Goal: Task Accomplishment & Management: Manage account settings

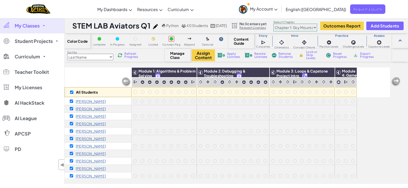
click at [36, 27] on span "My Classes" at bounding box center [27, 25] width 25 height 5
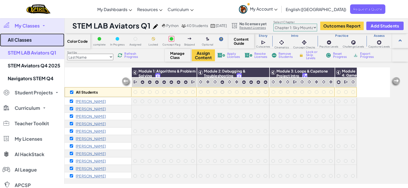
click at [30, 43] on link "All Classes" at bounding box center [32, 40] width 64 height 13
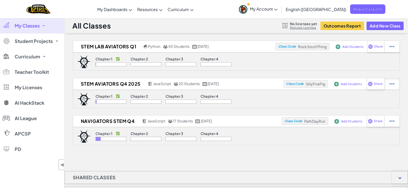
click at [393, 84] on img at bounding box center [392, 84] width 5 height 5
select select "javascript"
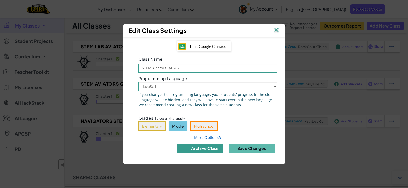
click at [211, 146] on button "archive class" at bounding box center [200, 148] width 46 height 9
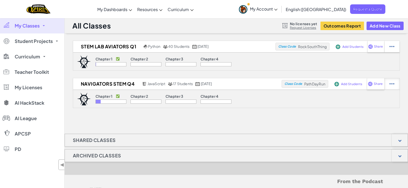
click at [390, 83] on img at bounding box center [392, 84] width 5 height 5
select select "javascript"
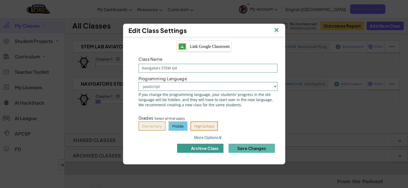
click at [217, 147] on button "archive class" at bounding box center [200, 148] width 46 height 9
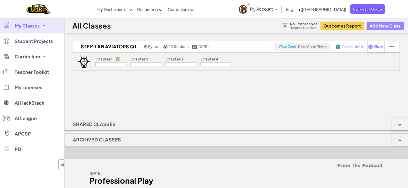
click at [381, 23] on button "Add New Class" at bounding box center [385, 26] width 37 height 9
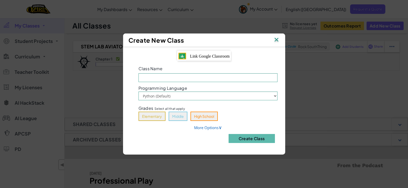
click at [195, 57] on span "Link Google Classroom" at bounding box center [210, 56] width 40 height 4
click at [182, 116] on button "Middle" at bounding box center [178, 116] width 19 height 9
click at [200, 59] on div "Link Google Classroom" at bounding box center [204, 56] width 54 height 10
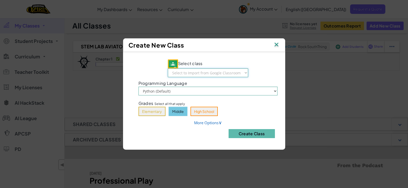
click at [211, 74] on select "Select to Import from Google Classroom STEM LAB Journey Q1 STEM LAB Quest Q1 ST…" at bounding box center [208, 73] width 80 height 9
select select "791676336653"
click at [168, 69] on select "Select to Import from Google Classroom STEM LAB Journey Q1 STEM LAB Quest Q1 ST…" at bounding box center [208, 73] width 80 height 9
click at [179, 112] on button "Middle" at bounding box center [178, 111] width 19 height 9
click at [177, 112] on button "Middle" at bounding box center [178, 111] width 19 height 9
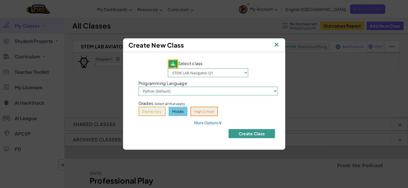
click at [252, 135] on button "Create Class" at bounding box center [252, 133] width 46 height 9
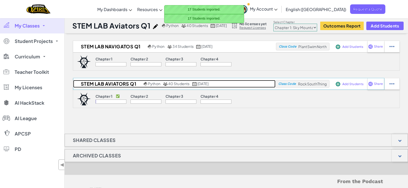
click at [126, 84] on h2 "STEM LAB Aviators Q1" at bounding box center [107, 84] width 69 height 8
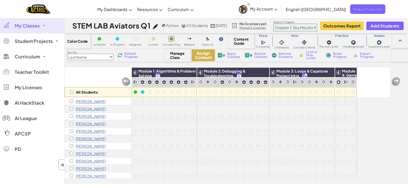
click at [207, 53] on button "Assign Content" at bounding box center [203, 55] width 23 height 12
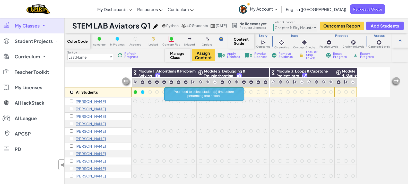
click at [73, 93] on input "checkbox" at bounding box center [71, 92] width 3 height 3
checkbox input "true"
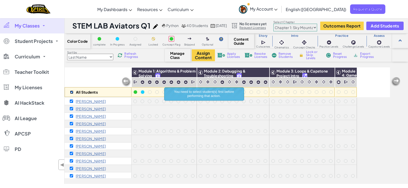
checkbox input "true"
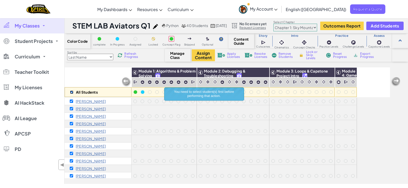
checkbox input "true"
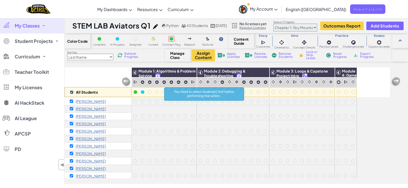
checkbox input "true"
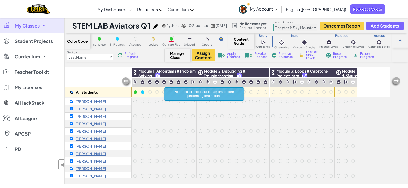
checkbox input "true"
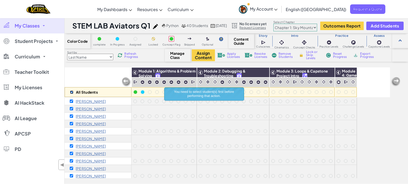
checkbox input "true"
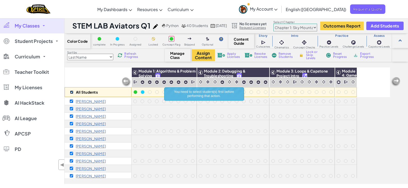
checkbox input "true"
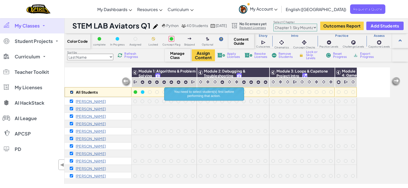
checkbox input "true"
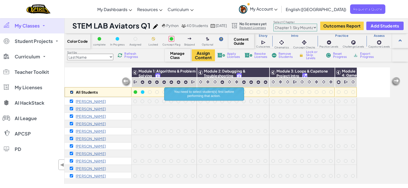
checkbox input "true"
click at [201, 55] on button "Assign Content" at bounding box center [203, 55] width 23 height 12
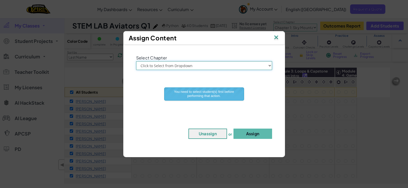
click at [195, 63] on select "Click to Select from Dropdown Chapter 1: [GEOGRAPHIC_DATA] Chapter 2: The Moon …" at bounding box center [204, 65] width 136 height 9
select select "Chapter 2: The Moon Dancers"
click at [136, 61] on select "Click to Select from Dropdown Chapter 1: [GEOGRAPHIC_DATA] Chapter 2: The Moon …" at bounding box center [204, 65] width 136 height 9
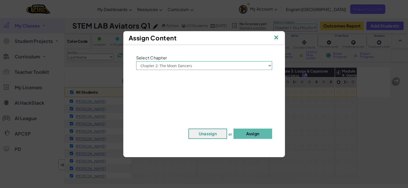
click at [281, 38] on div "Assign Content" at bounding box center [204, 37] width 162 height 13
click at [250, 136] on button "Assign" at bounding box center [253, 134] width 39 height 10
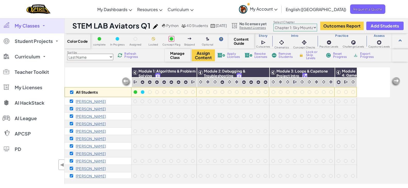
click at [37, 29] on link "My Classes" at bounding box center [32, 25] width 64 height 15
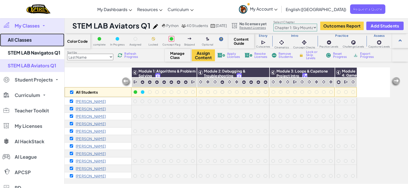
click at [34, 45] on link "All Classes" at bounding box center [32, 40] width 64 height 13
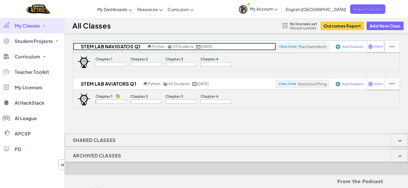
click at [213, 47] on span "[DATE]" at bounding box center [207, 46] width 11 height 5
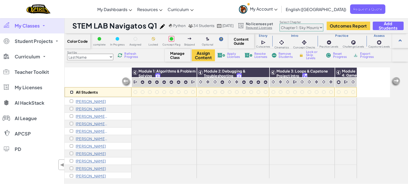
click at [71, 93] on input "checkbox" at bounding box center [71, 92] width 3 height 3
checkbox input "true"
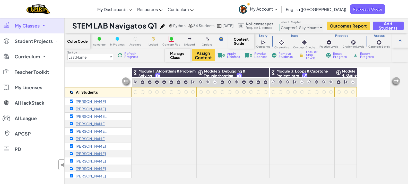
checkbox input "true"
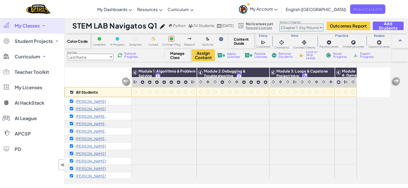
checkbox input "true"
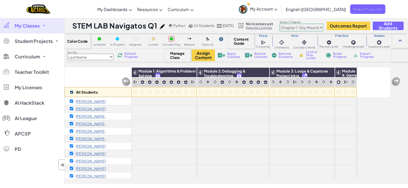
checkbox input "true"
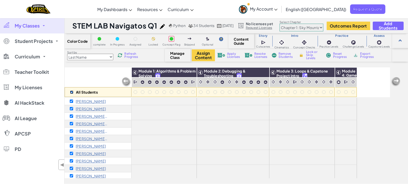
checkbox input "true"
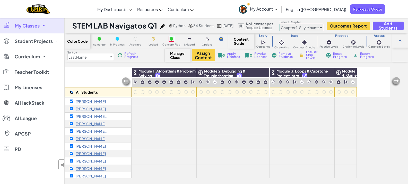
checkbox input "true"
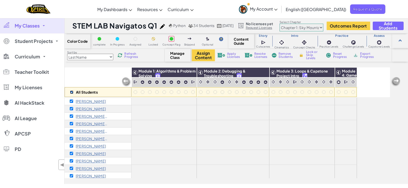
checkbox input "true"
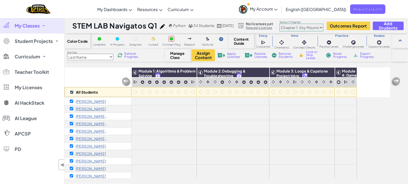
checkbox input "true"
click at [204, 57] on button "Assign Content" at bounding box center [203, 55] width 23 height 12
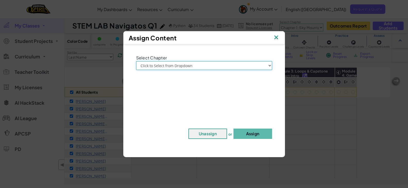
click at [185, 66] on select "Click to Select from Dropdown Chapter 1: [GEOGRAPHIC_DATA] Chapter 2: The Moon …" at bounding box center [204, 65] width 136 height 9
select select "Chapter 1: Sky Mountain"
click at [136, 61] on select "Click to Select from Dropdown Chapter 1: [GEOGRAPHIC_DATA] Chapter 2: The Moon …" at bounding box center [204, 65] width 136 height 9
click at [250, 134] on button "Assign" at bounding box center [253, 134] width 39 height 10
